Goal: Navigation & Orientation: Go to known website

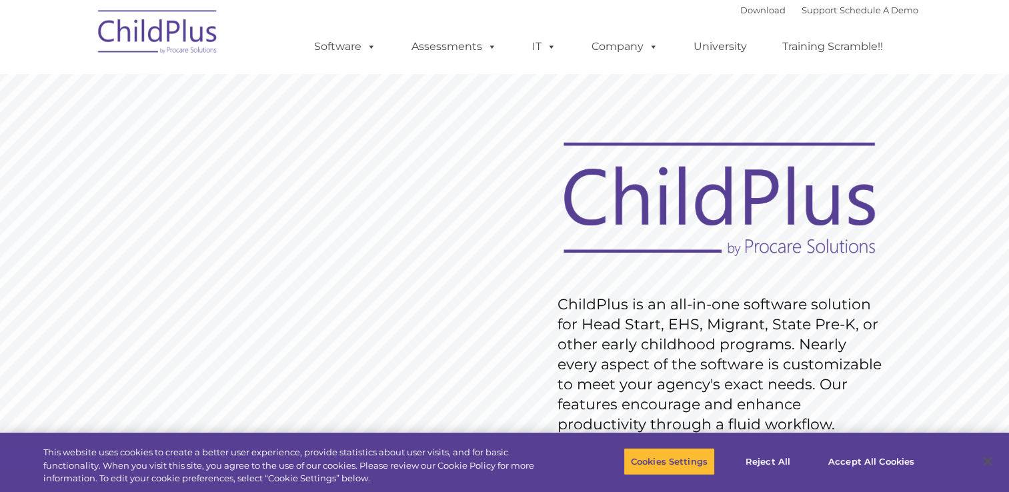
click at [171, 48] on img at bounding box center [157, 34] width 133 height 67
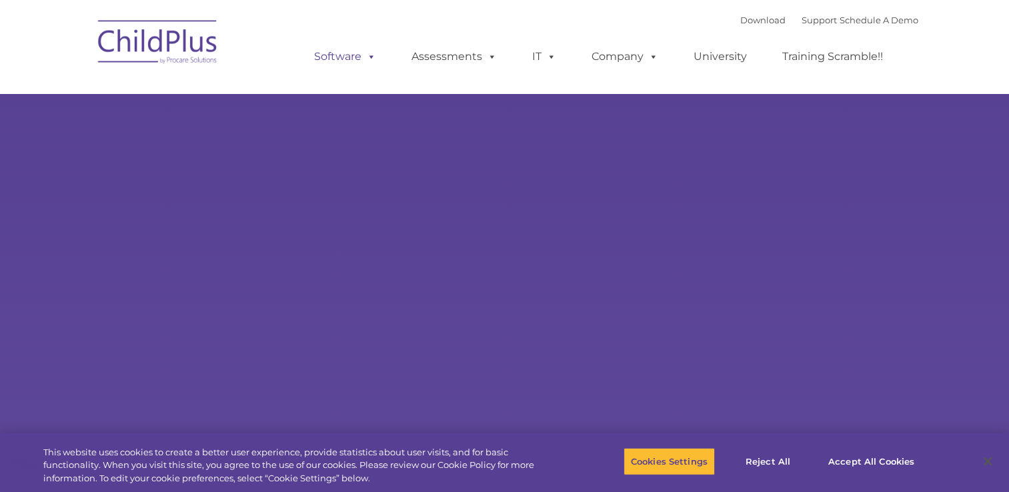
type input ""
select select "MEDIUM"
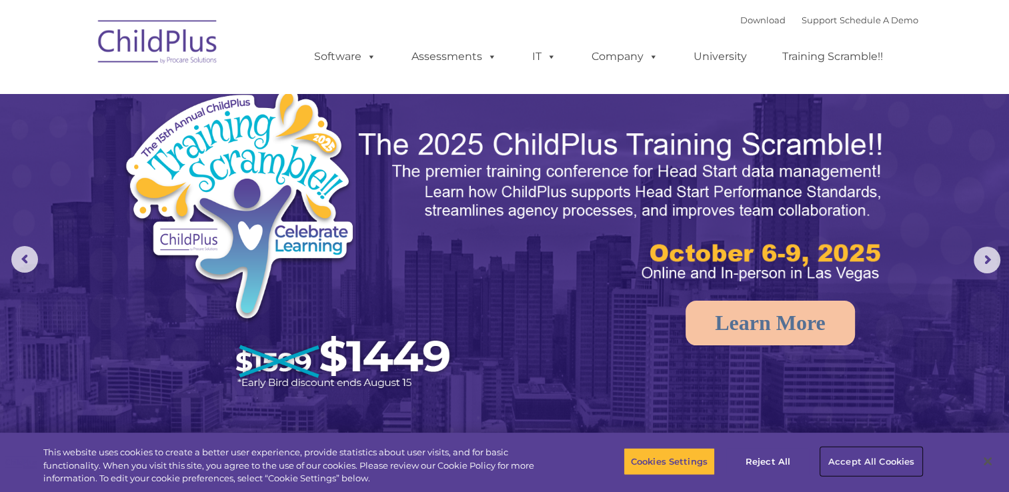
click at [871, 468] on button "Accept All Cookies" at bounding box center [871, 461] width 101 height 28
